Goal: Obtain resource: Obtain resource

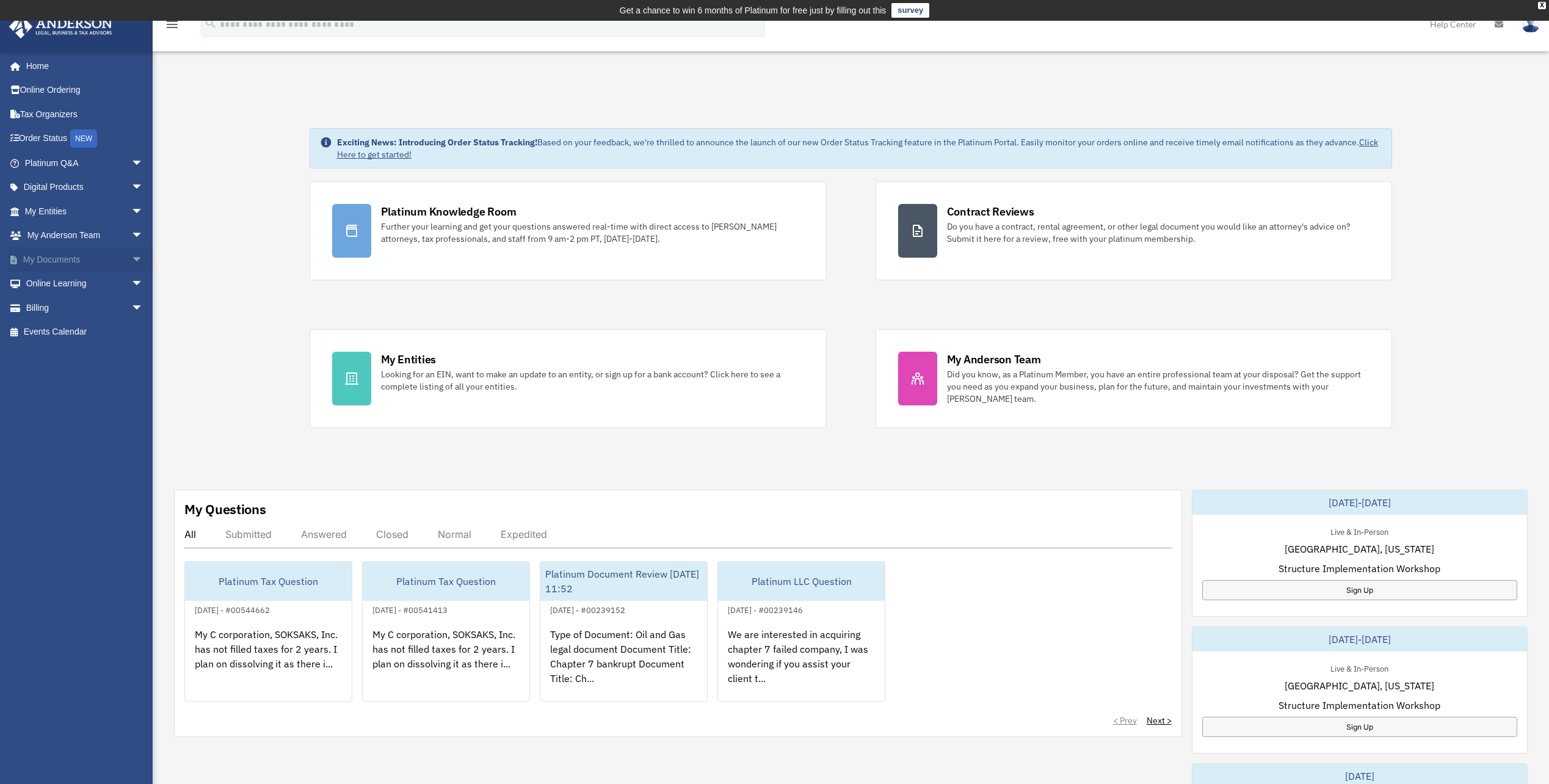
click at [48, 252] on link "My Documents arrow_drop_down" at bounding box center [85, 259] width 153 height 24
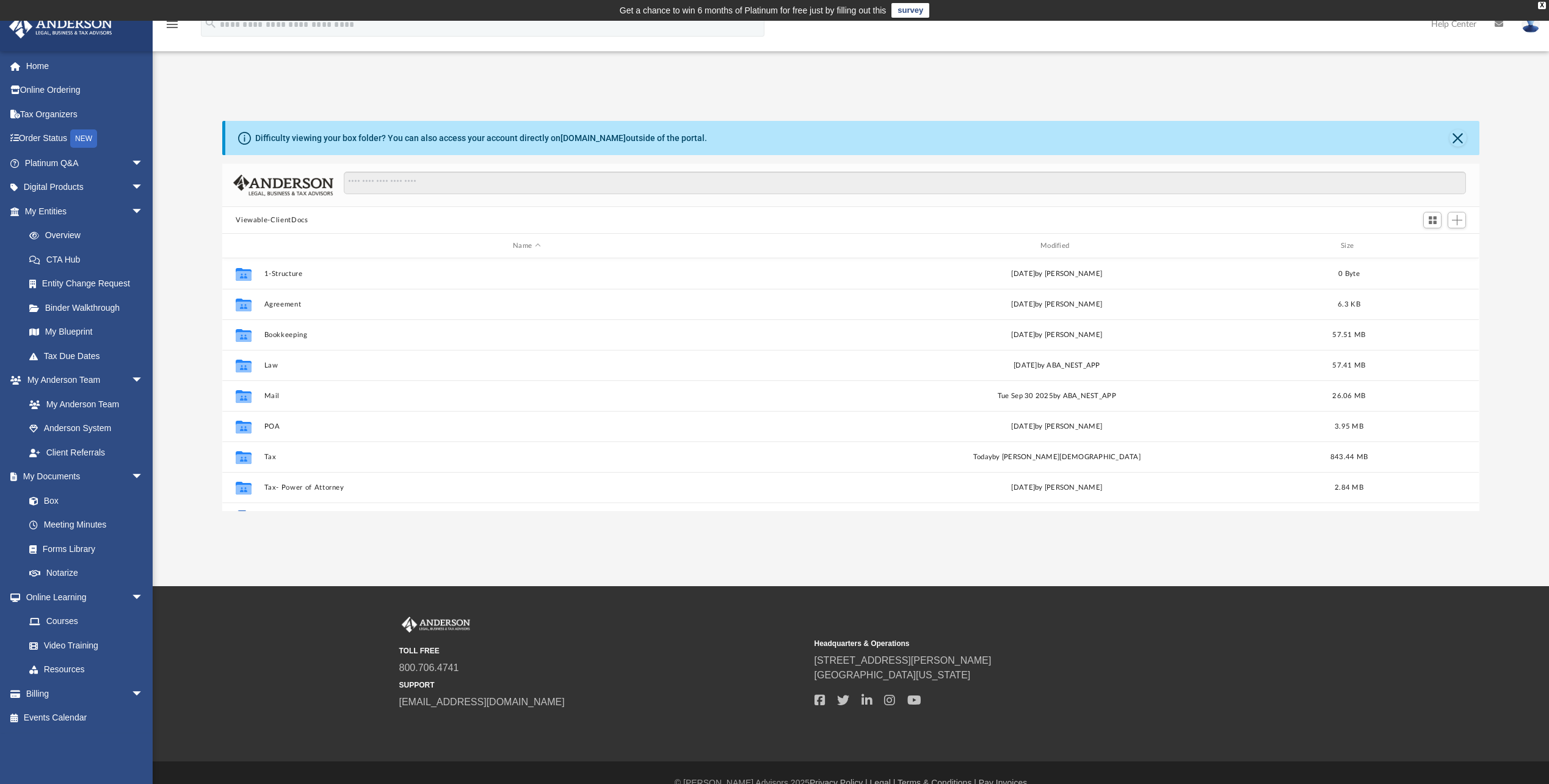
scroll to position [269, 1248]
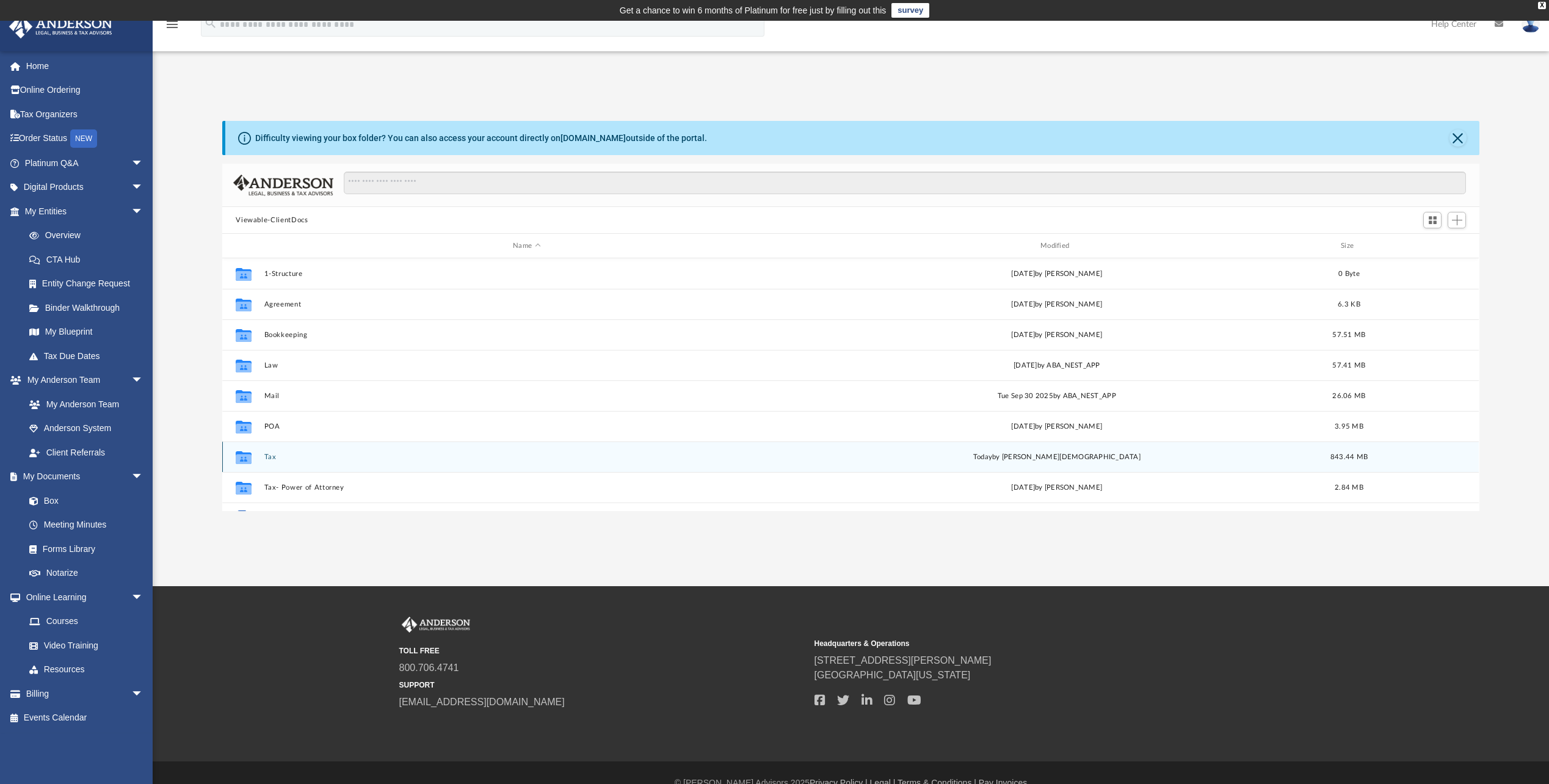
click at [271, 453] on button "Tax" at bounding box center [527, 457] width 525 height 8
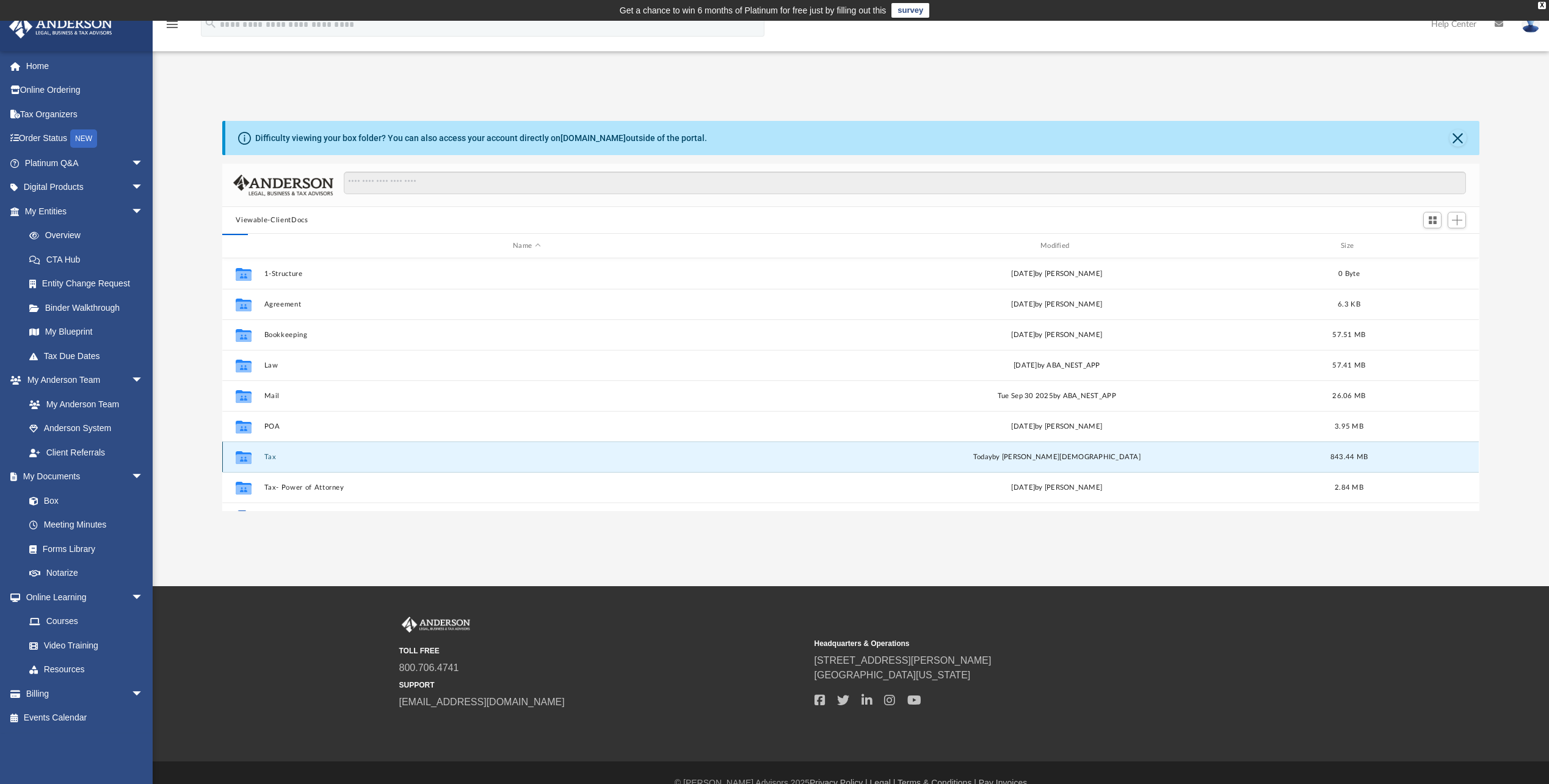
click at [271, 453] on button "Tax" at bounding box center [527, 457] width 525 height 8
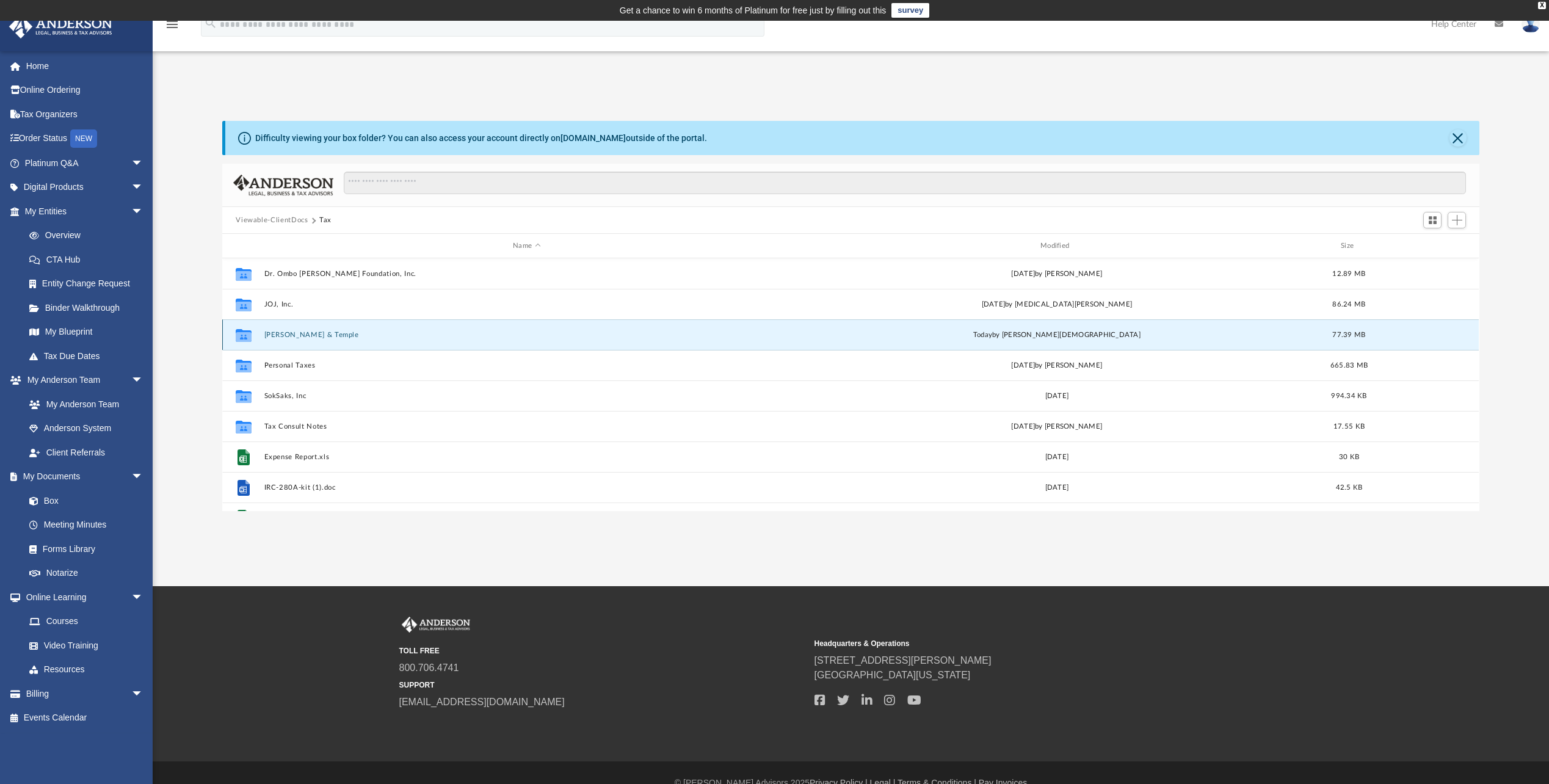
click at [306, 331] on button "[PERSON_NAME] & Temple" at bounding box center [527, 335] width 525 height 8
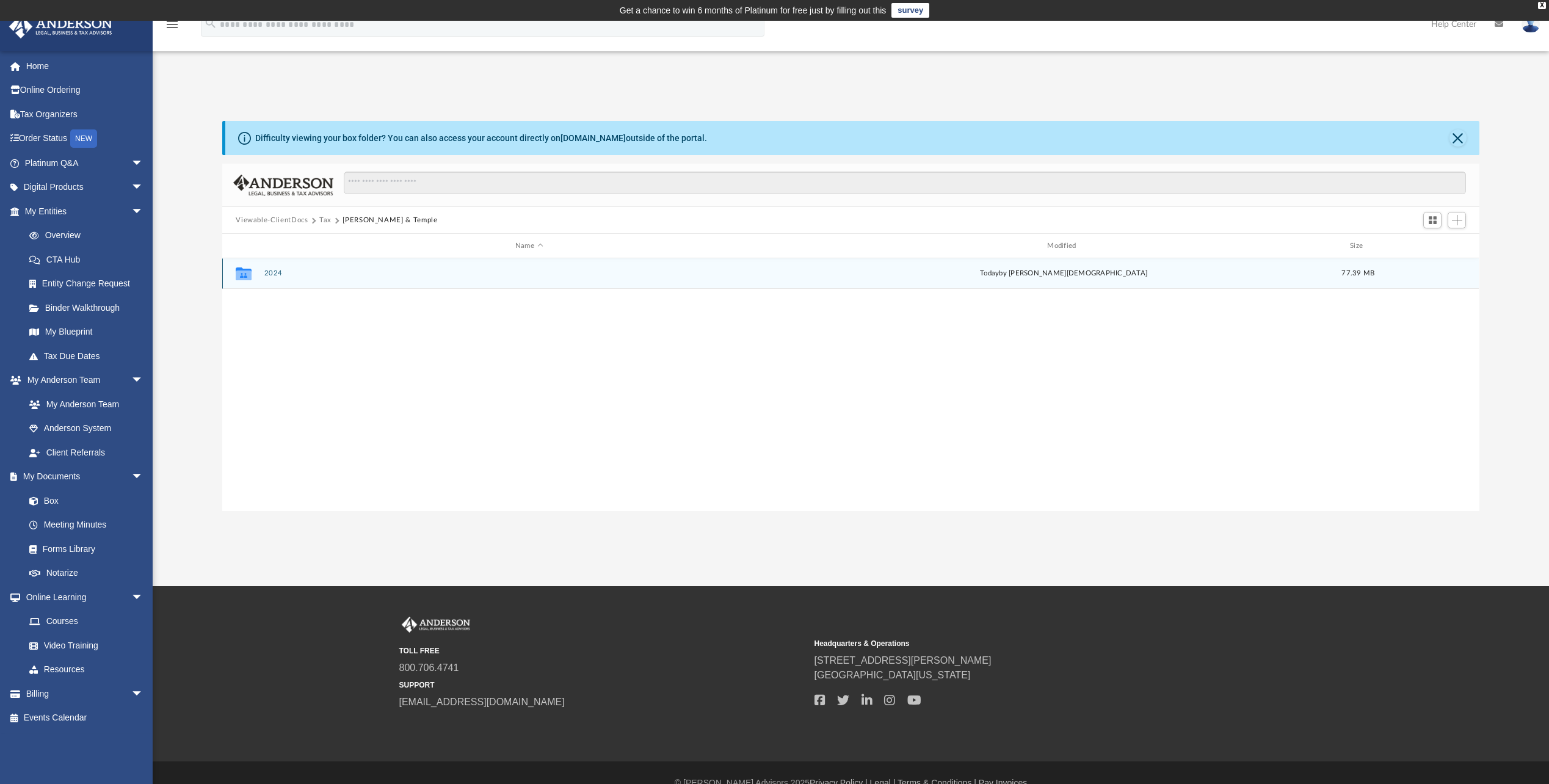
click at [277, 271] on button "2024" at bounding box center [529, 273] width 530 height 8
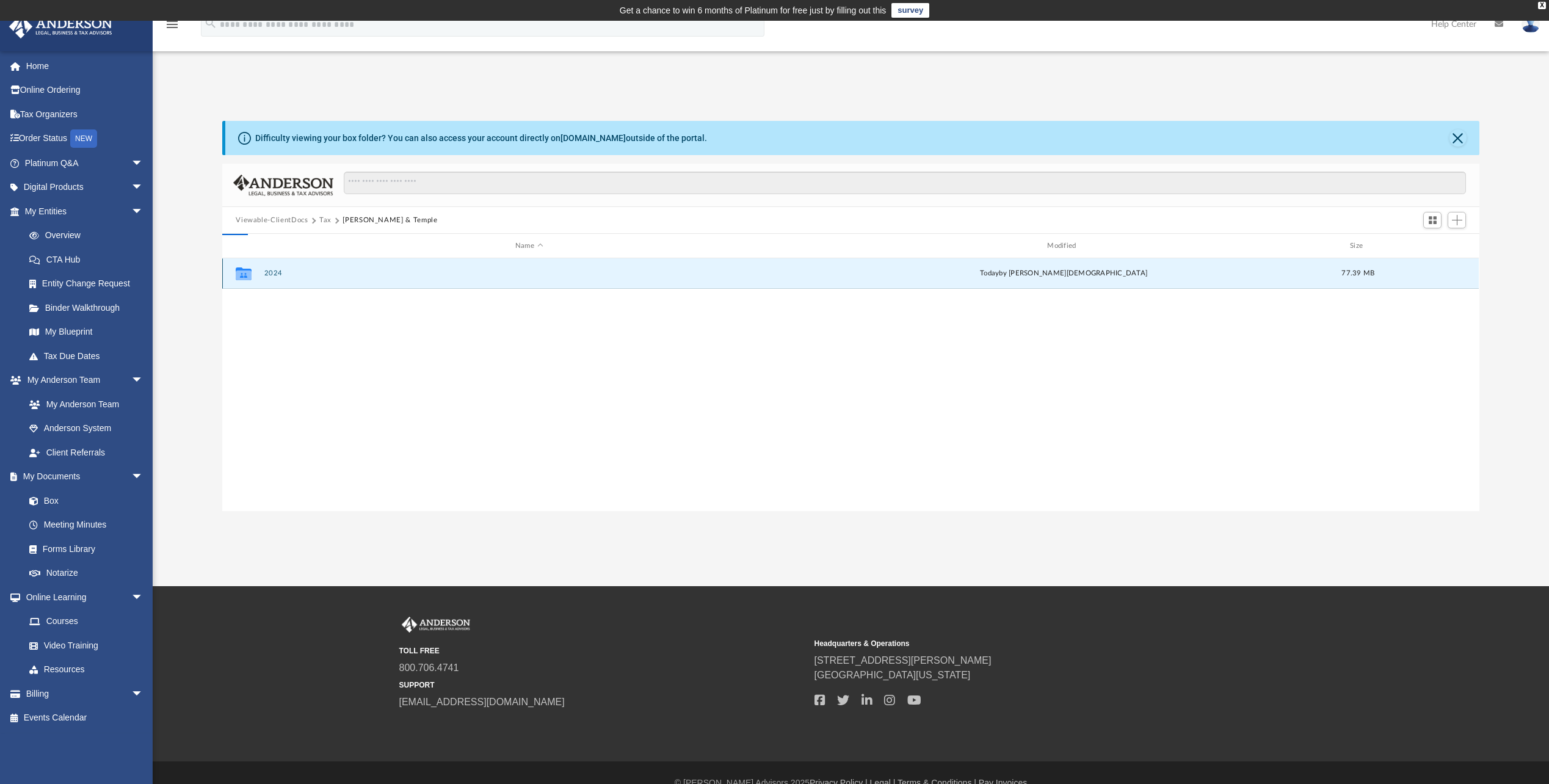
click at [277, 271] on button "2024" at bounding box center [529, 273] width 530 height 8
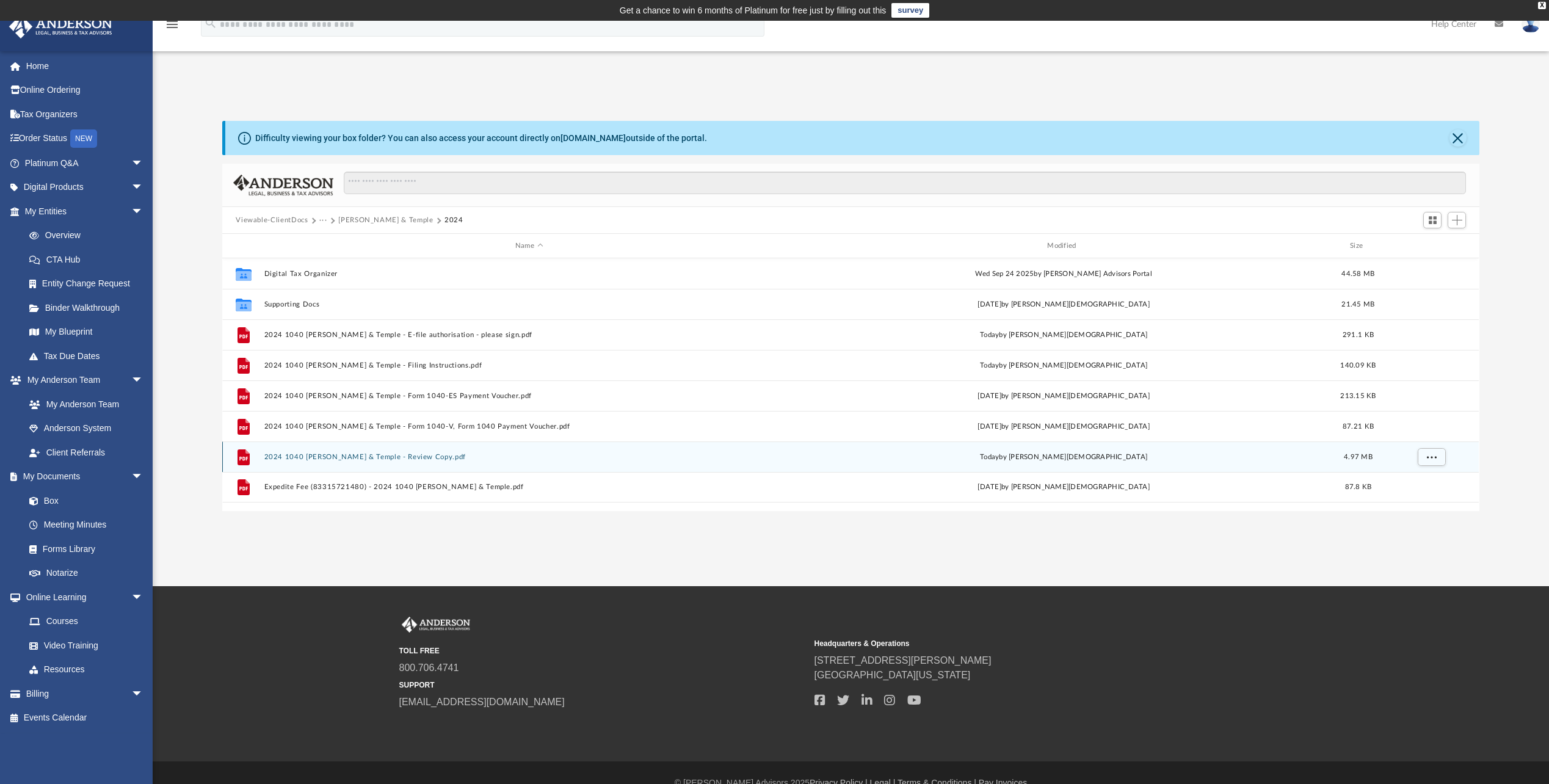
click at [327, 457] on button "2024 1040 [PERSON_NAME] & Temple - Review Copy.pdf" at bounding box center [529, 457] width 530 height 8
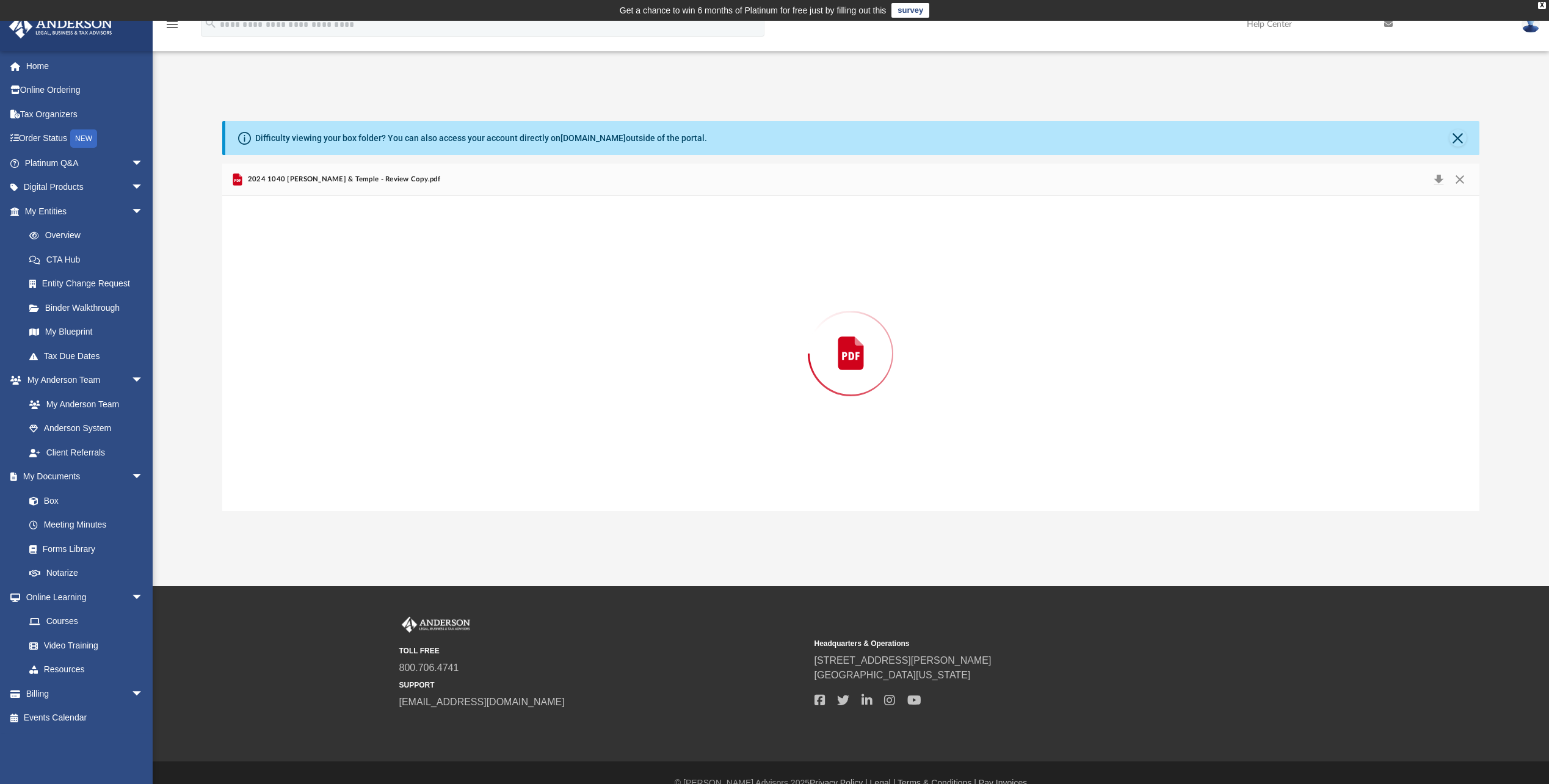
click at [327, 457] on div "Preview" at bounding box center [850, 353] width 1257 height 315
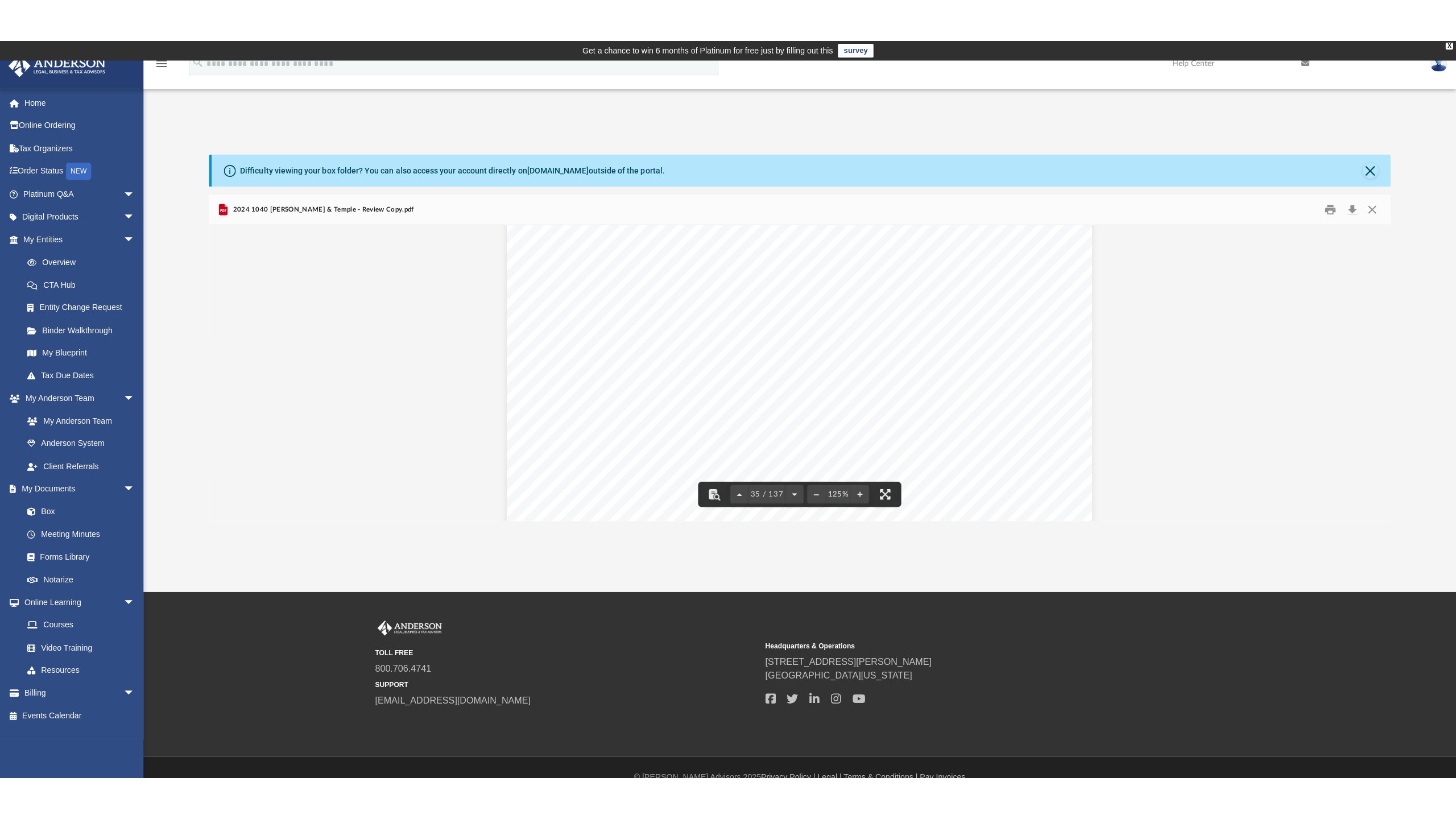
scroll to position [26265, 0]
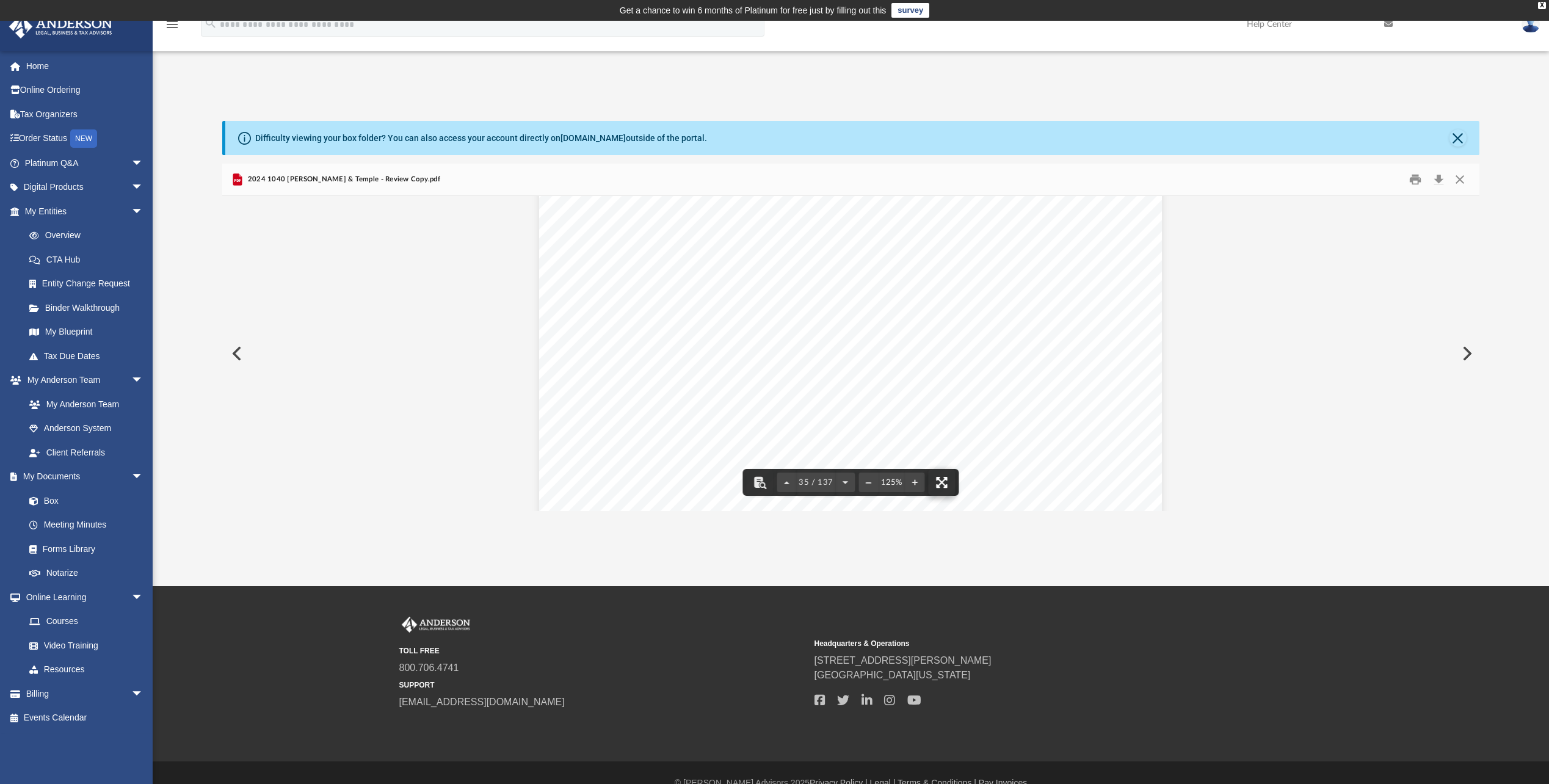
click at [941, 483] on button "File preview" at bounding box center [941, 482] width 27 height 27
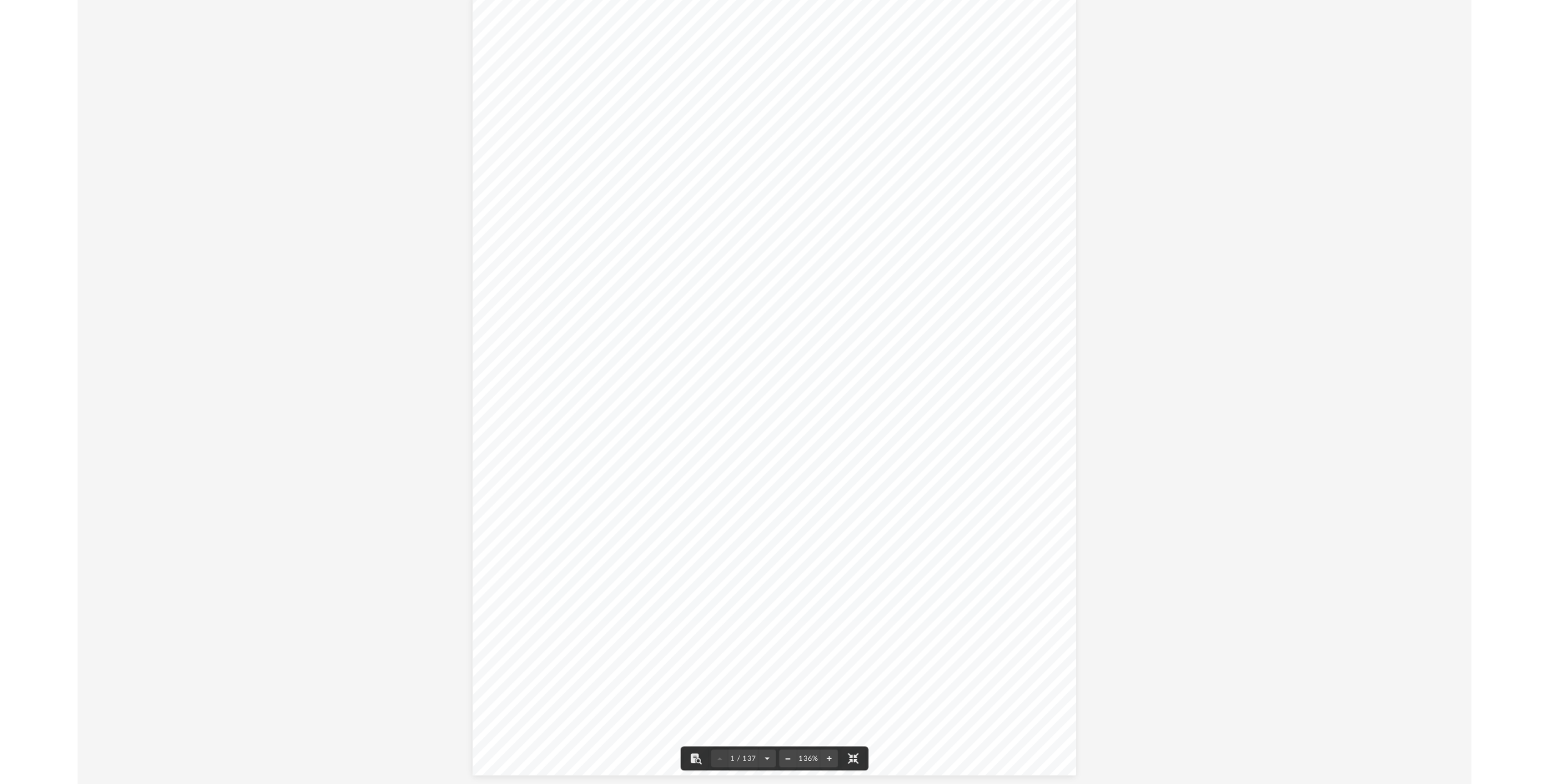
scroll to position [0, 0]
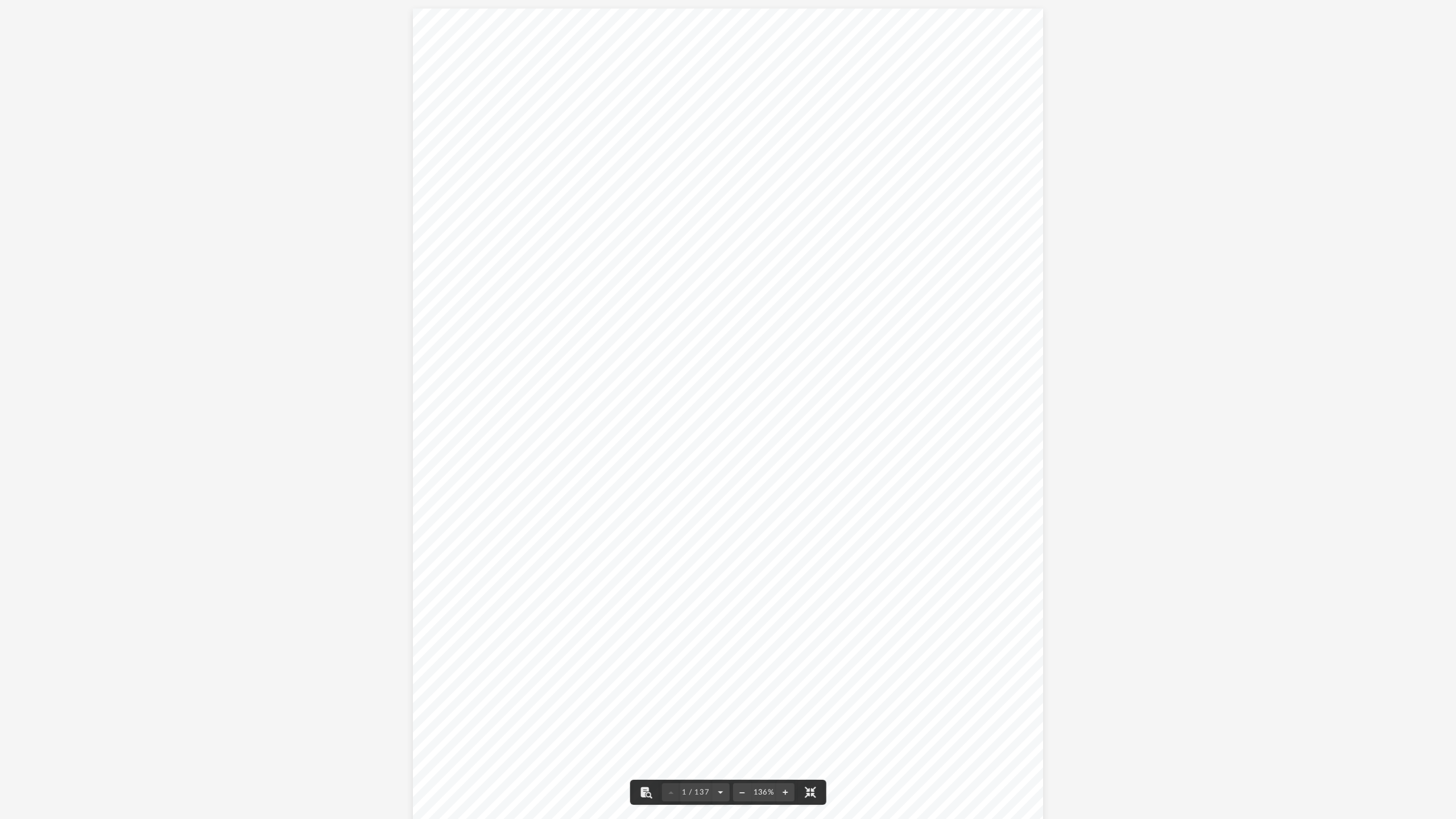
click at [813, 730] on button "File preview" at bounding box center [809, 792] width 25 height 25
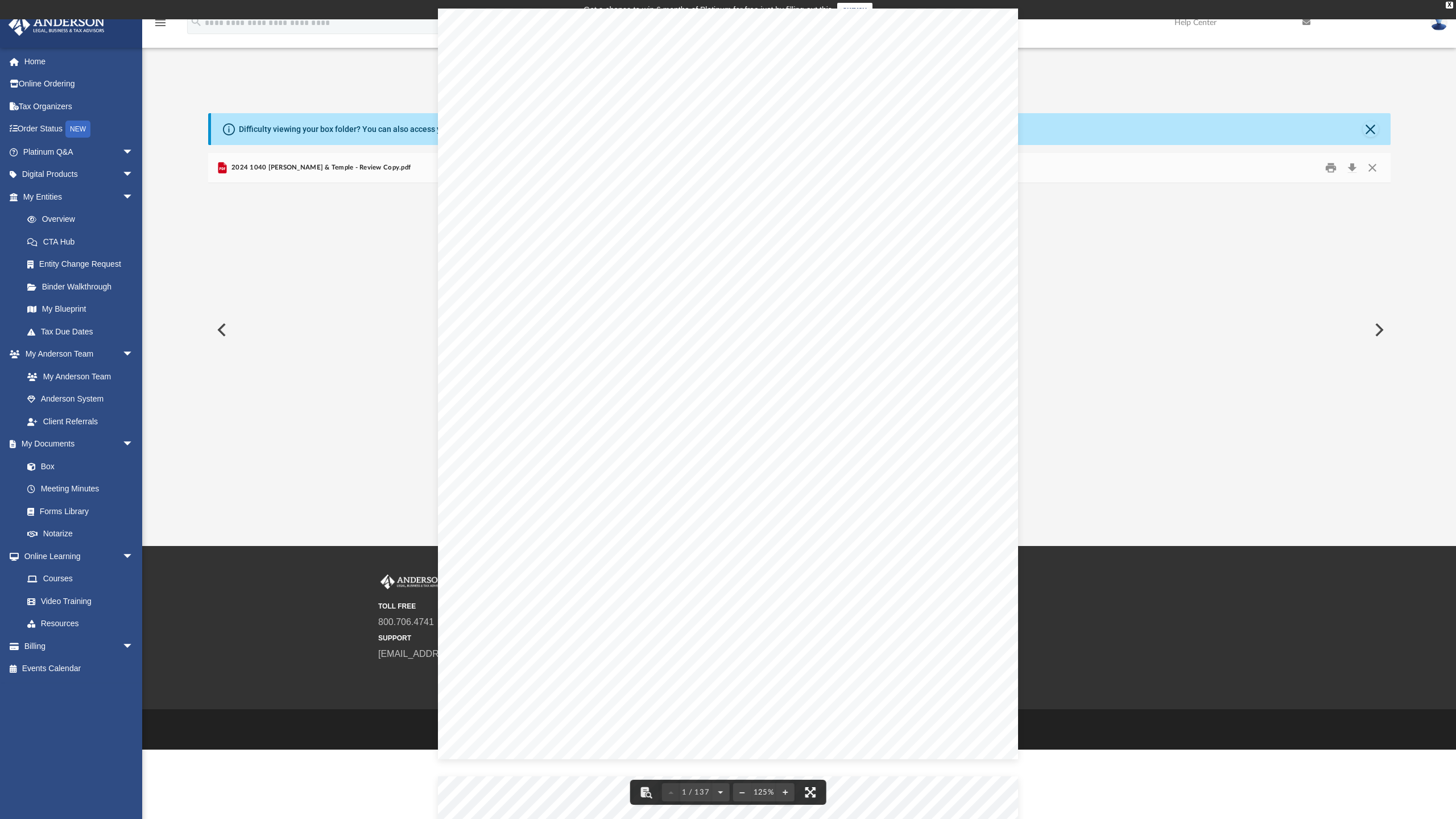
scroll to position [251, 1163]
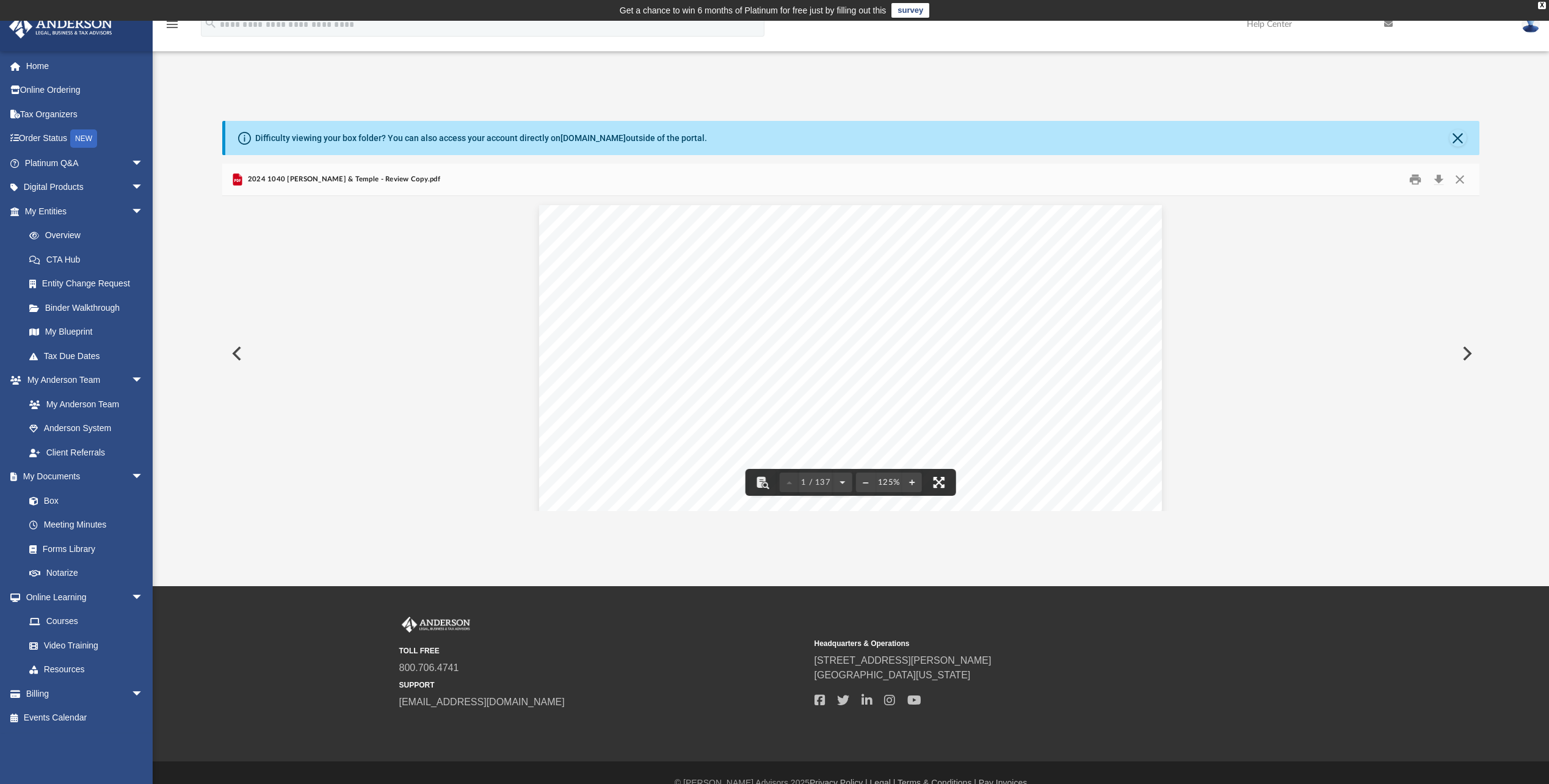
click at [935, 481] on button "File preview" at bounding box center [939, 482] width 27 height 27
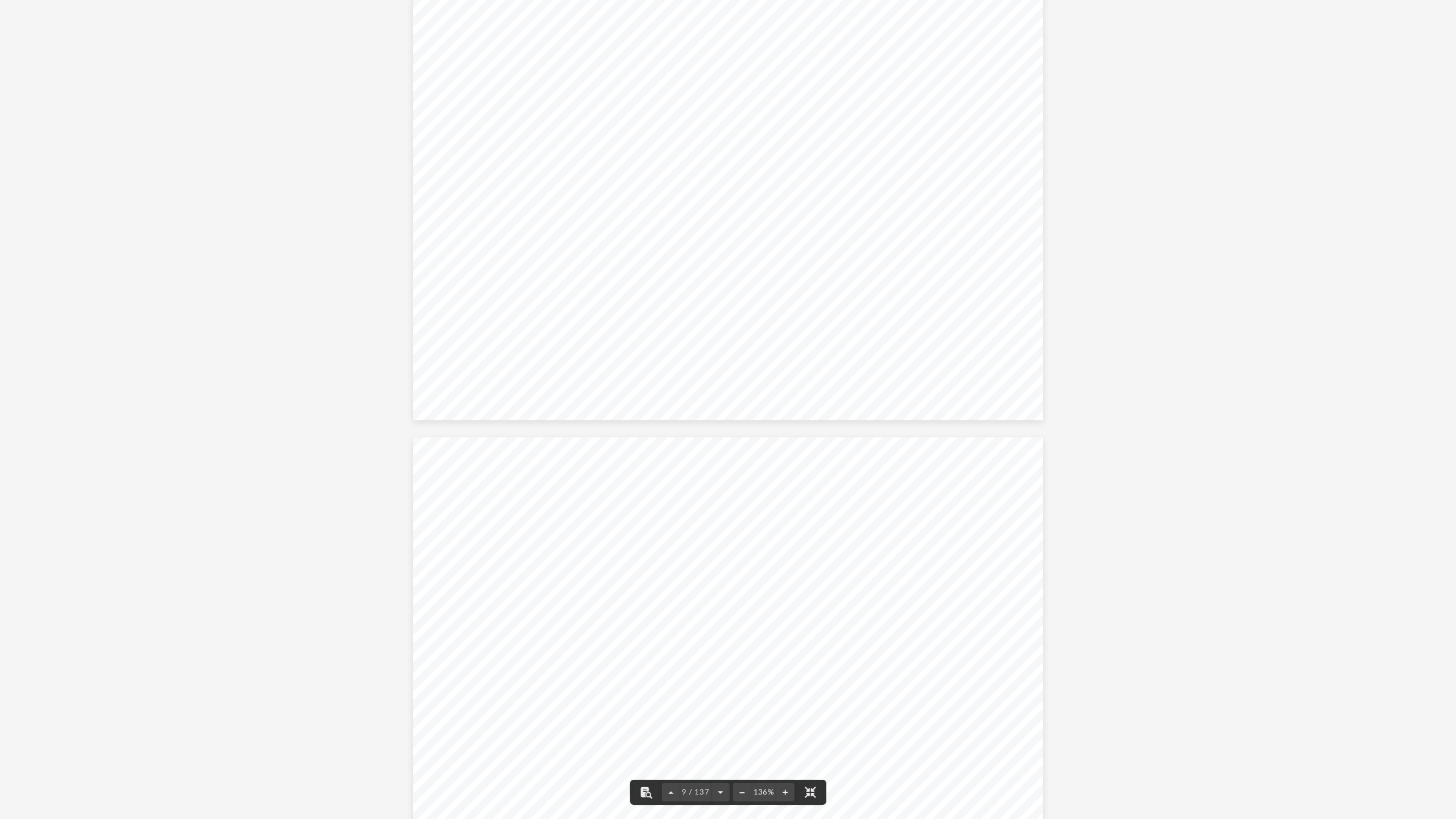
scroll to position [7788, 0]
click at [1448, 243] on div "Interest on U.S. Savings Bonds Unrecaptured Section 1250 Gain 430191 [DATE] Nam…" at bounding box center [728, 409] width 1456 height 819
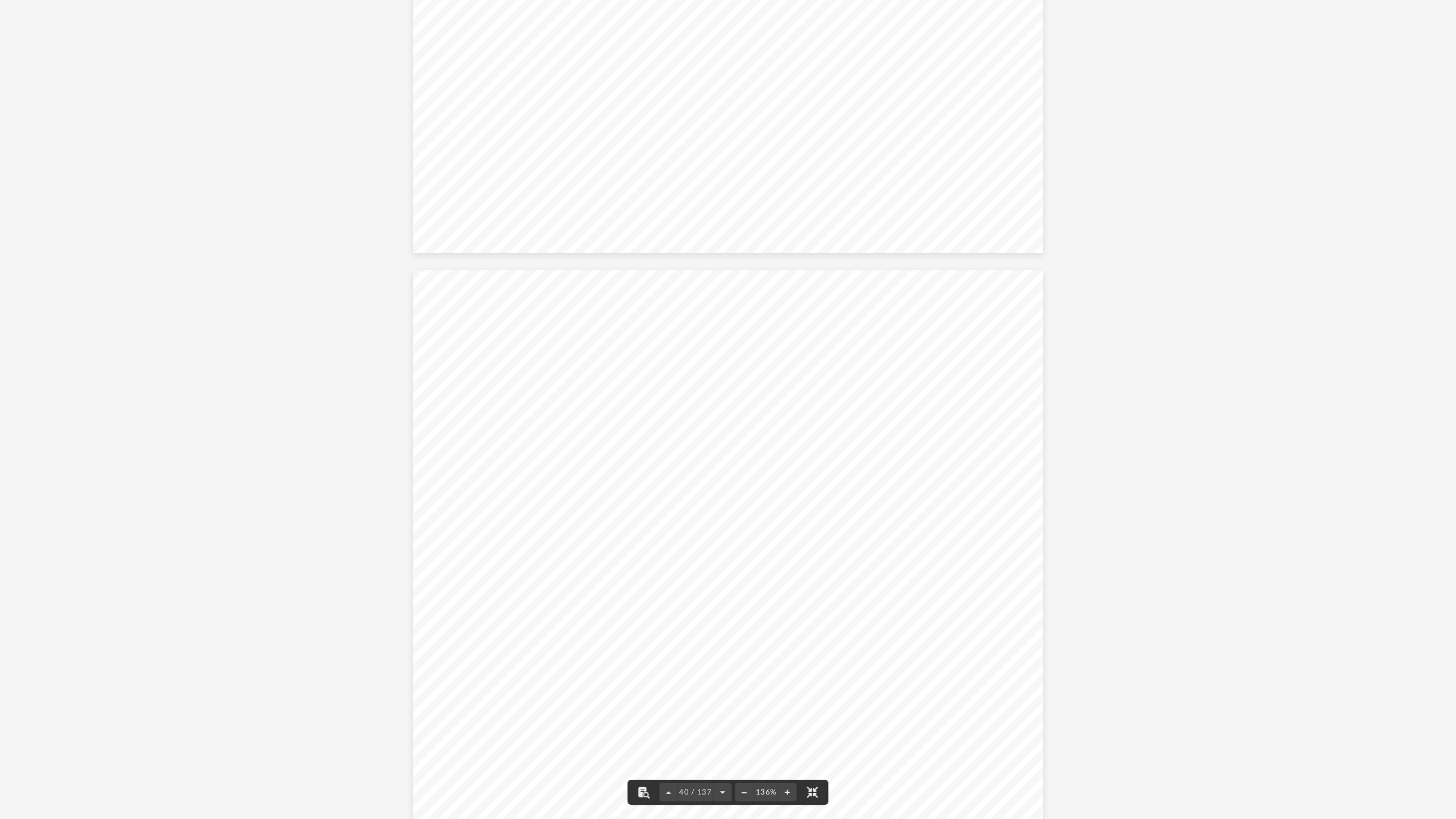
click at [1448, 296] on div "Department of the Treasury Internal Revenue Service Attachment Sequence No. 418…" at bounding box center [728, 409] width 1456 height 819
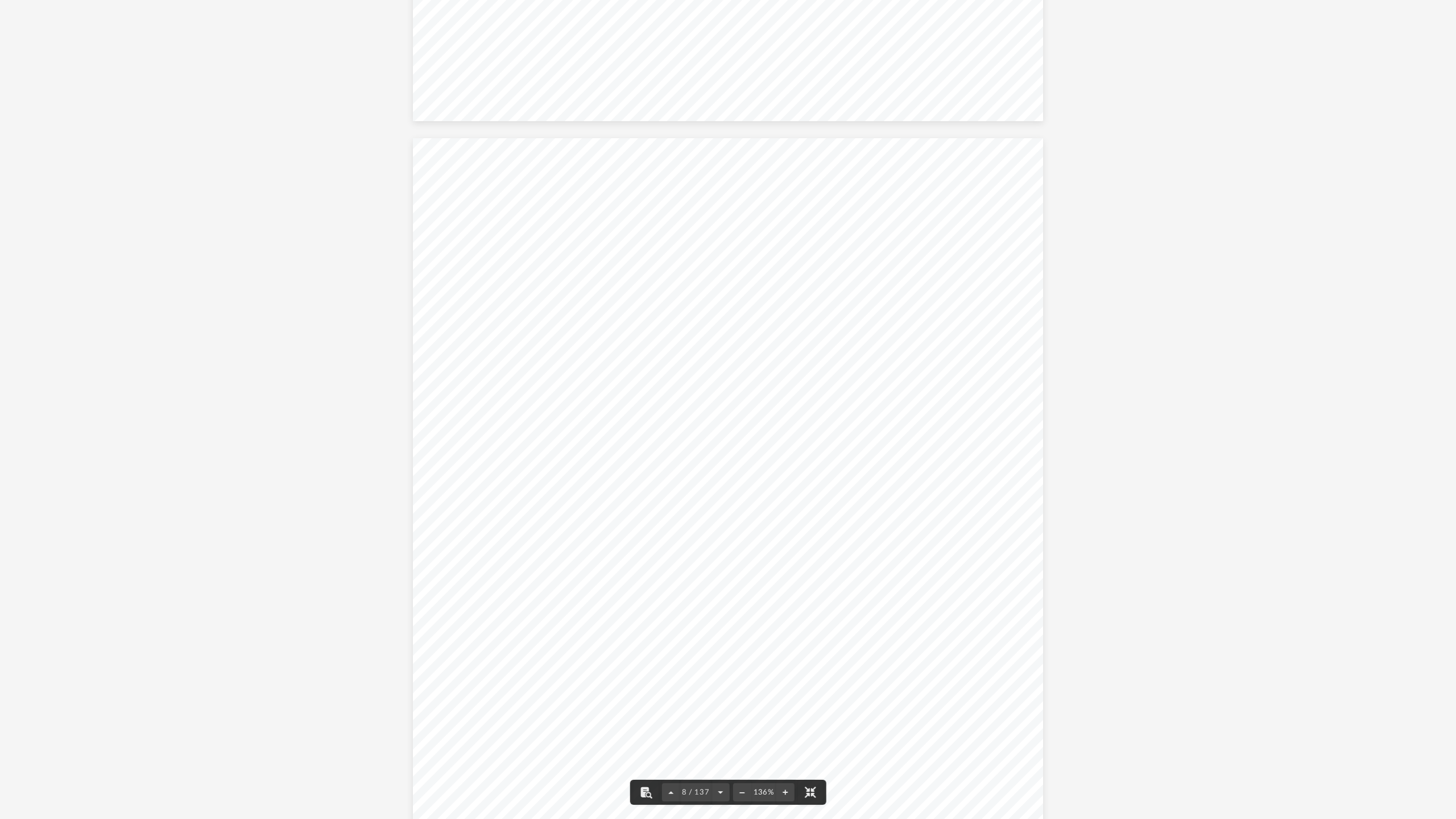
scroll to position [5684, 0]
drag, startPoint x: 1446, startPoint y: 5, endPoint x: 1456, endPoint y: 0, distance: 11.2
click at [1448, 5] on div "426301 [DATE] Tax Year Tax Year [DATE] Increase (Decrease) Description 2023 Nam…" at bounding box center [728, 409] width 1456 height 819
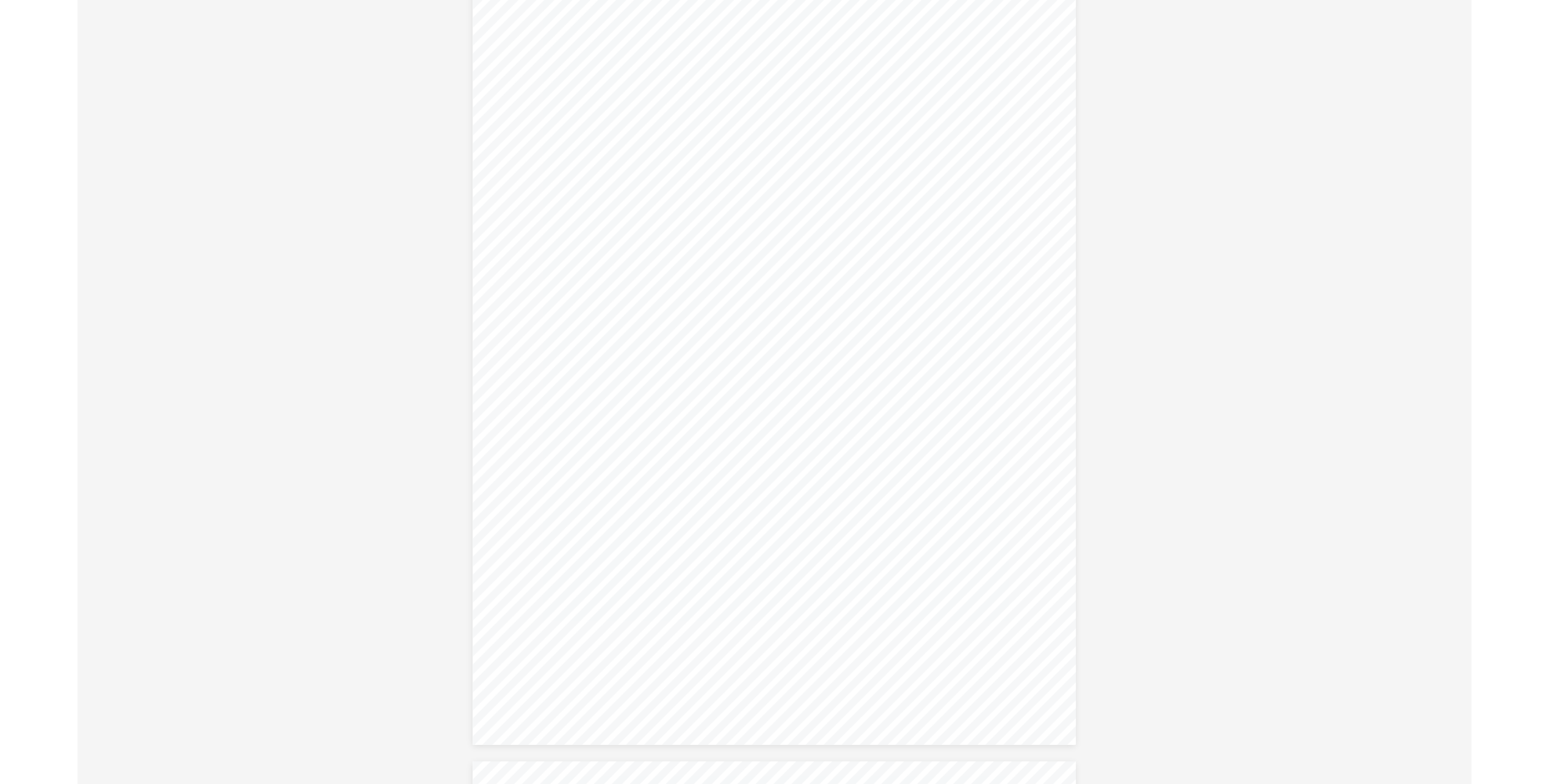
scroll to position [0, 0]
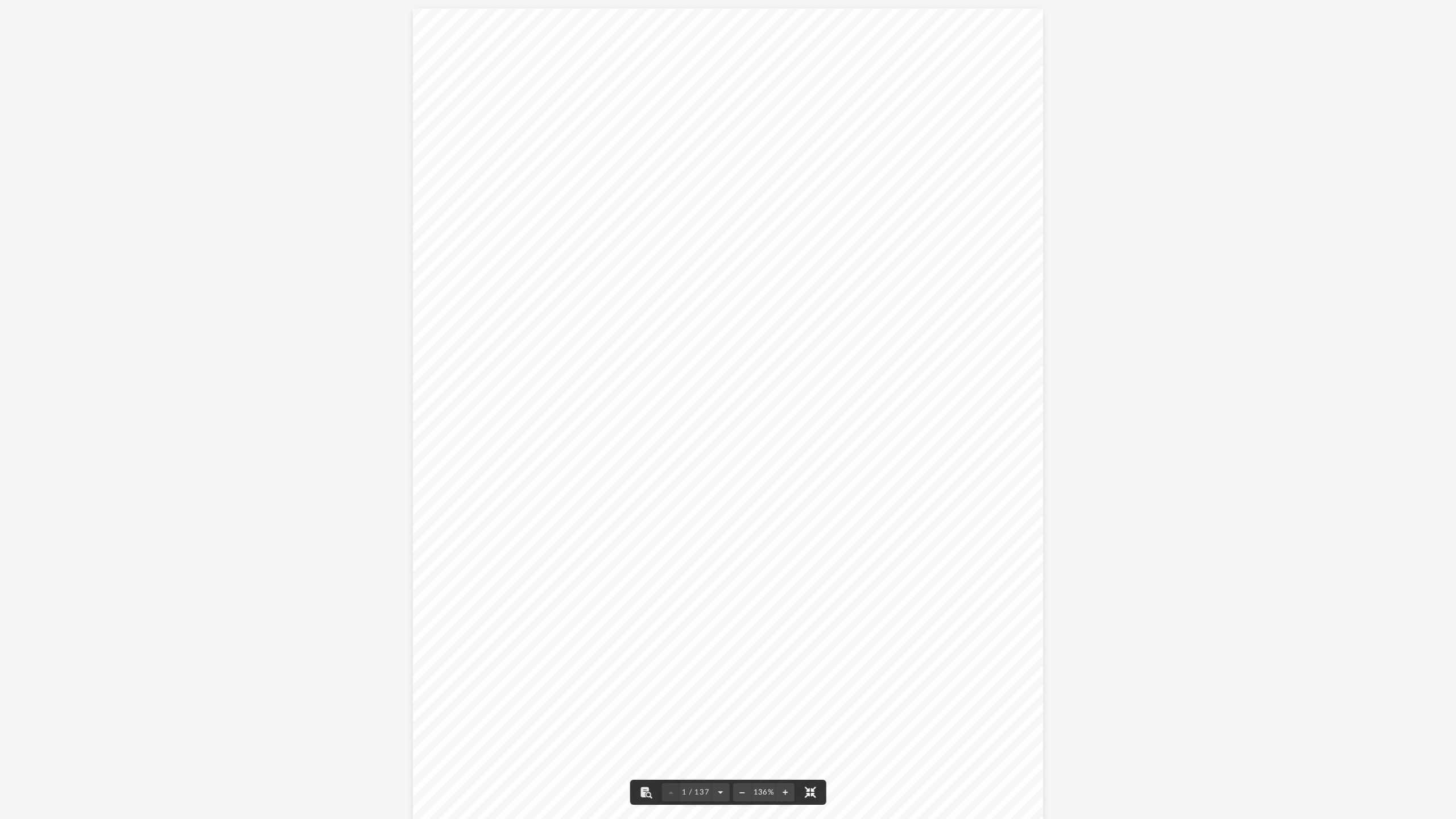
click at [813, 730] on button "File preview" at bounding box center [809, 792] width 25 height 25
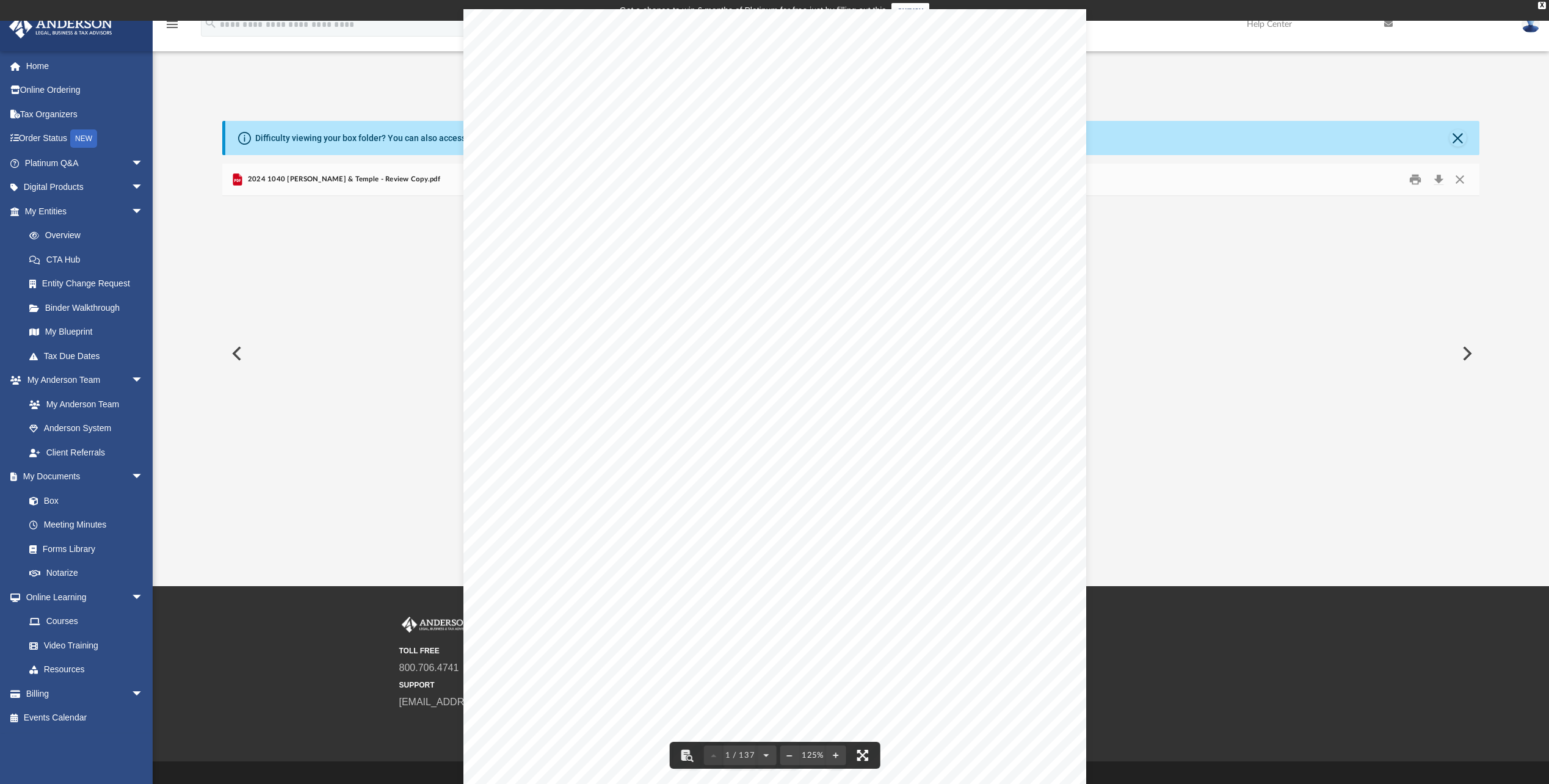
scroll to position [269, 1248]
